Goal: Download file/media

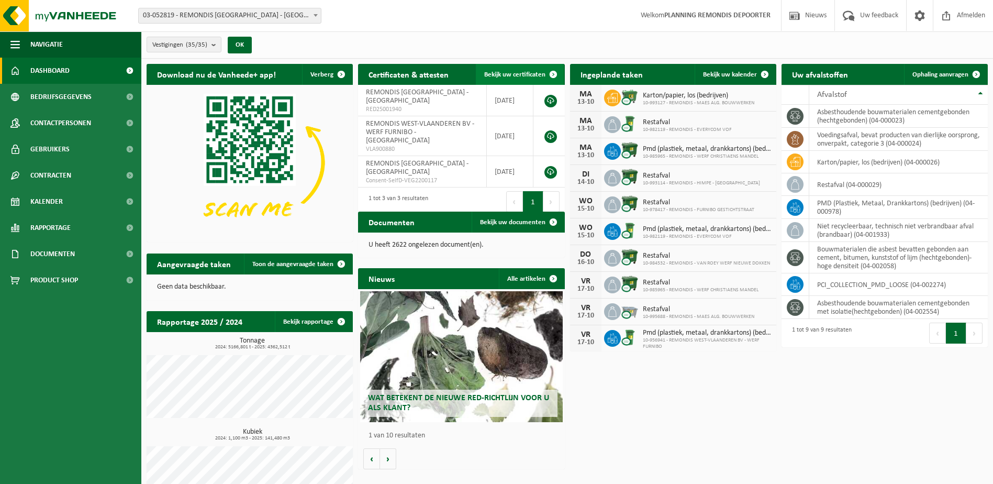
click at [492, 78] on link "Bekijk uw certificaten" at bounding box center [520, 74] width 88 height 21
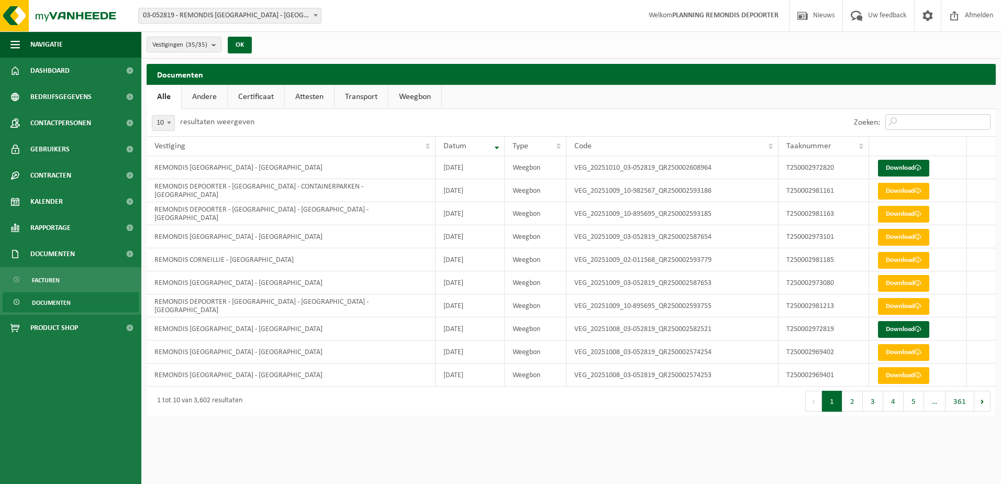
click at [904, 121] on input "Zoeken:" at bounding box center [937, 122] width 105 height 16
paste input "T250002905161"
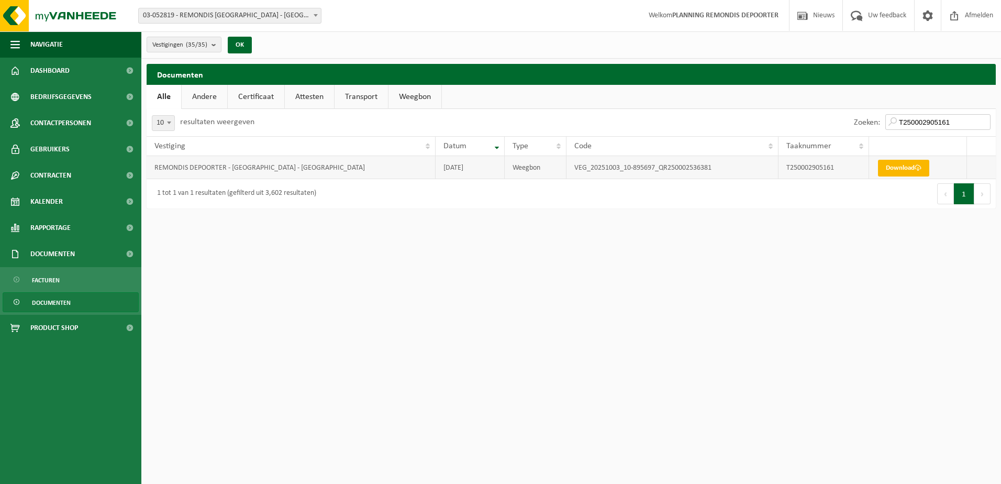
type input "T250002905161"
click at [894, 167] on link "Download" at bounding box center [903, 168] width 51 height 17
